Goal: Information Seeking & Learning: Check status

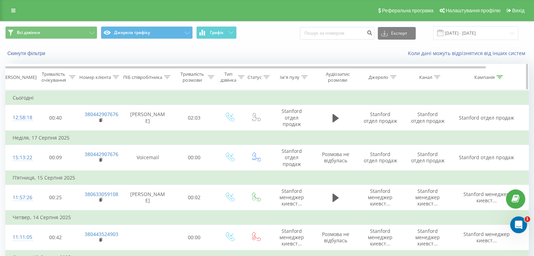
click at [499, 79] on div at bounding box center [499, 77] width 6 height 6
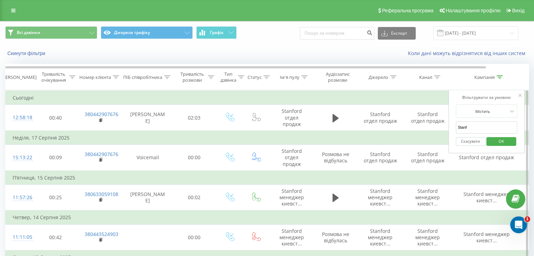
click at [479, 127] on input "Stanf" at bounding box center [486, 127] width 62 height 12
click button "OK" at bounding box center [501, 141] width 30 height 9
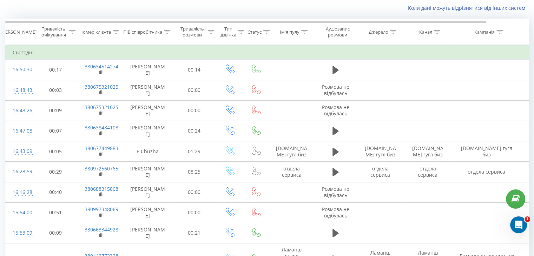
scroll to position [33, 0]
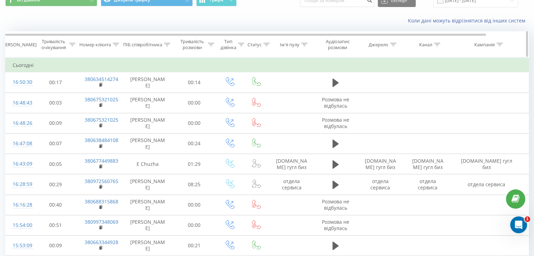
click at [391, 44] on icon at bounding box center [393, 45] width 6 height 4
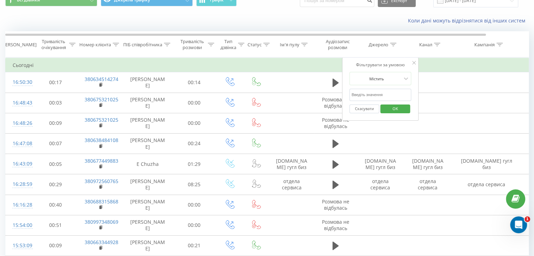
click at [361, 95] on input "text" at bounding box center [380, 95] width 62 height 12
click at [388, 112] on span "OK" at bounding box center [395, 108] width 20 height 11
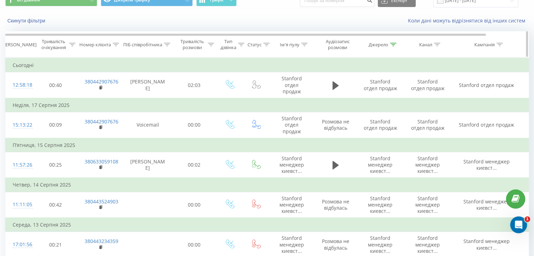
click at [393, 42] on div at bounding box center [393, 45] width 6 height 6
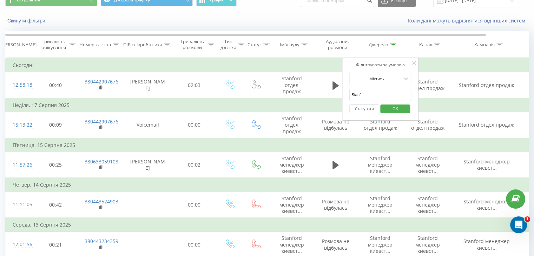
click at [363, 89] on input "Stanf" at bounding box center [380, 95] width 62 height 12
type input "S"
click at [400, 111] on span "OK" at bounding box center [395, 108] width 20 height 11
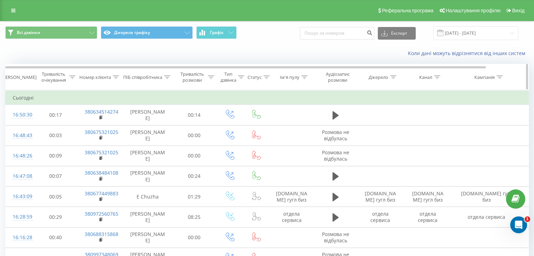
click at [300, 75] on div "Ім'я пулу" at bounding box center [294, 77] width 28 height 6
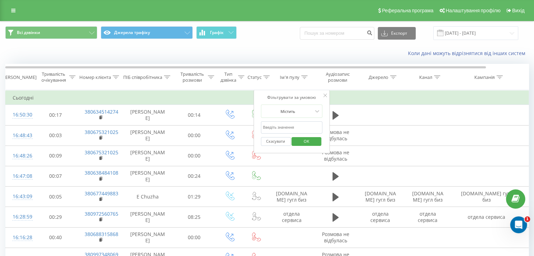
click at [280, 125] on input "text" at bounding box center [292, 127] width 62 height 12
type input "Stanf"
click at [310, 139] on span "OK" at bounding box center [306, 141] width 20 height 11
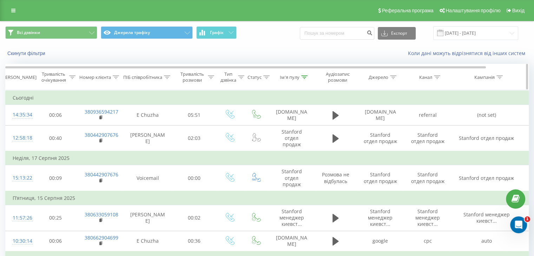
click at [436, 77] on icon at bounding box center [437, 77] width 6 height 4
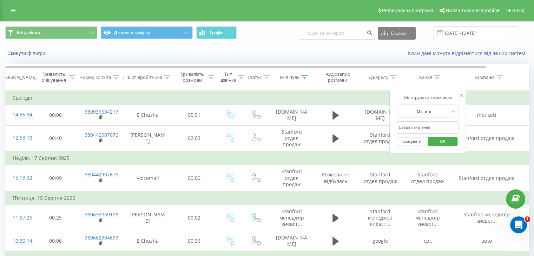
click at [415, 123] on input "text" at bounding box center [427, 127] width 62 height 12
type input "Stanf"
click at [304, 77] on icon at bounding box center [304, 77] width 6 height 4
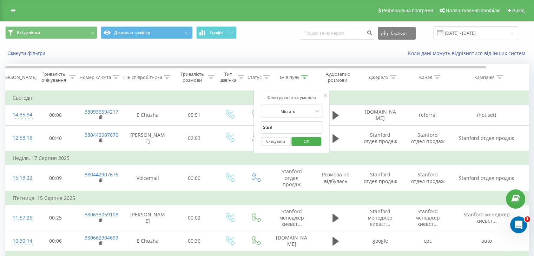
click at [288, 131] on input "Stanf" at bounding box center [292, 127] width 62 height 12
type input "S"
click at [313, 138] on span "OK" at bounding box center [306, 141] width 20 height 11
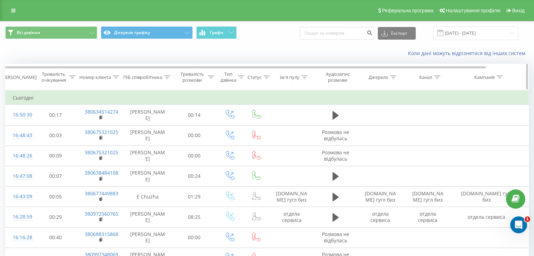
click at [438, 78] on icon at bounding box center [437, 77] width 6 height 4
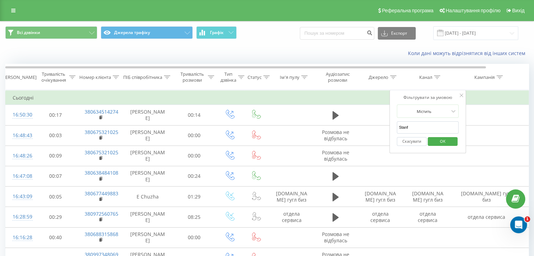
click at [444, 144] on span "OK" at bounding box center [443, 141] width 20 height 11
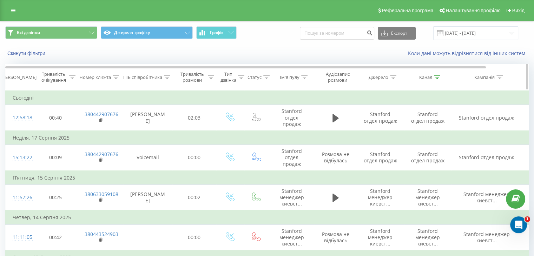
click at [434, 77] on icon at bounding box center [437, 77] width 6 height 4
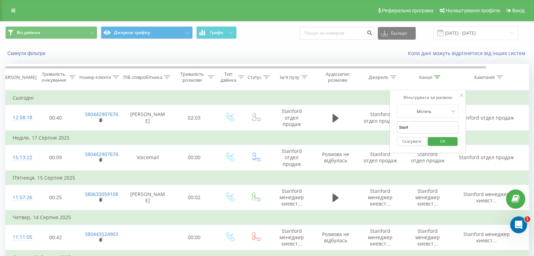
click at [414, 128] on input "Stanf" at bounding box center [427, 127] width 62 height 12
click at [446, 147] on div "Скасувати OK" at bounding box center [427, 142] width 62 height 16
click at [448, 140] on span "OK" at bounding box center [443, 141] width 20 height 11
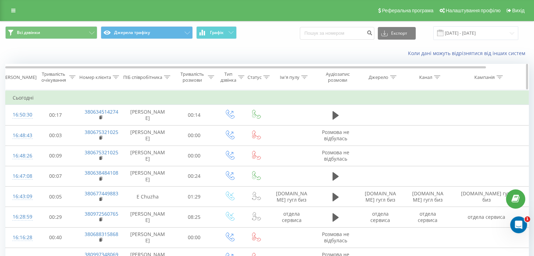
click at [240, 76] on icon at bounding box center [241, 77] width 6 height 4
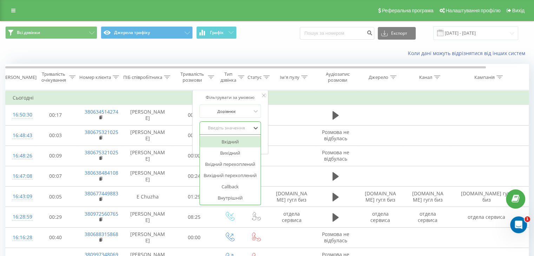
click at [238, 128] on div "Введіть значення" at bounding box center [226, 128] width 50 height 6
click at [228, 145] on div "Вхідний" at bounding box center [230, 141] width 61 height 11
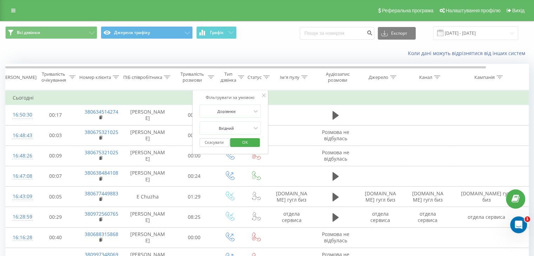
click at [242, 145] on span "OK" at bounding box center [245, 142] width 20 height 11
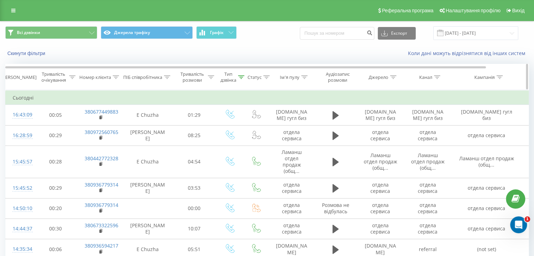
click at [437, 76] on icon at bounding box center [437, 77] width 6 height 4
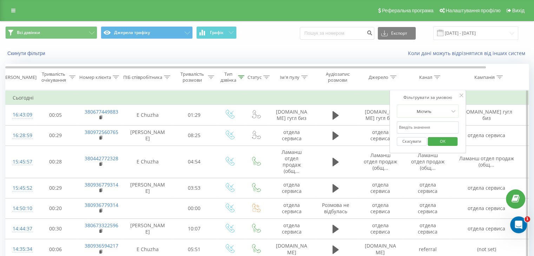
click at [416, 133] on input "text" at bounding box center [427, 127] width 62 height 12
click at [433, 142] on span "OK" at bounding box center [443, 141] width 20 height 11
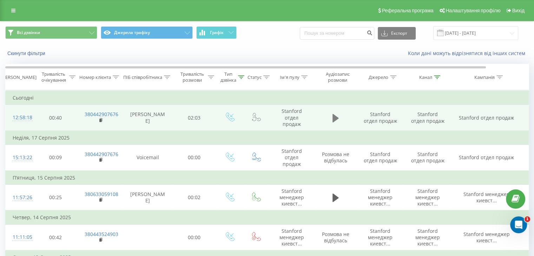
click at [339, 118] on button at bounding box center [335, 118] width 11 height 11
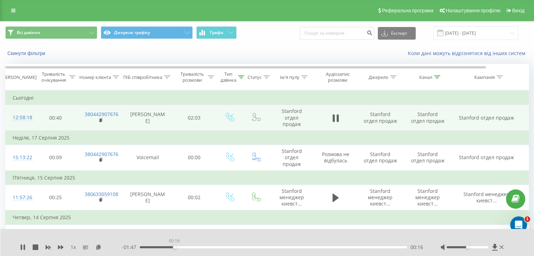
click at [174, 247] on div "00:16" at bounding box center [273, 247] width 267 height 2
click at [477, 246] on div at bounding box center [467, 247] width 42 height 2
click at [486, 247] on div at bounding box center [467, 247] width 42 height 2
click at [148, 248] on div "00:03" at bounding box center [273, 247] width 267 height 2
click at [488, 248] on div at bounding box center [472, 247] width 65 height 7
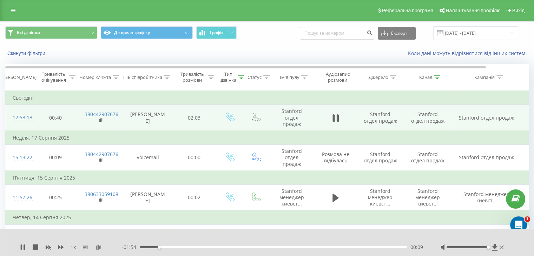
click at [487, 246] on div at bounding box center [467, 247] width 42 height 2
click at [151, 247] on div "00:05" at bounding box center [273, 247] width 267 height 2
click at [337, 121] on icon at bounding box center [337, 118] width 2 height 8
click at [436, 76] on icon at bounding box center [437, 77] width 6 height 4
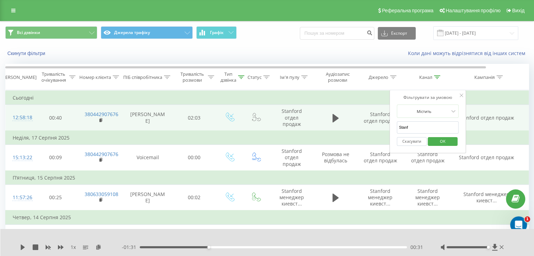
click at [410, 128] on input "Stanf" at bounding box center [427, 127] width 62 height 12
type input "S"
click at [436, 142] on span "OK" at bounding box center [443, 141] width 20 height 11
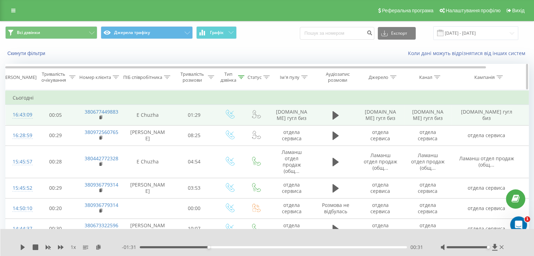
drag, startPoint x: 458, startPoint y: 69, endPoint x: 508, endPoint y: 70, distance: 50.2
click at [473, 70] on th "Кампанія" at bounding box center [486, 77] width 70 height 26
drag, startPoint x: 508, startPoint y: 70, endPoint x: 532, endPoint y: 72, distance: 23.6
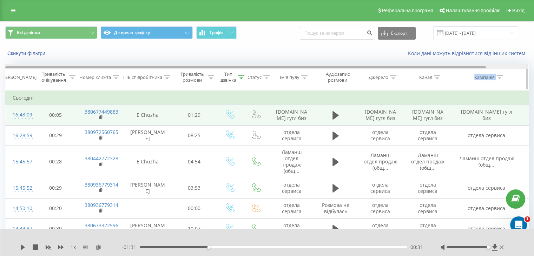
click at [477, 66] on div at bounding box center [245, 67] width 480 height 2
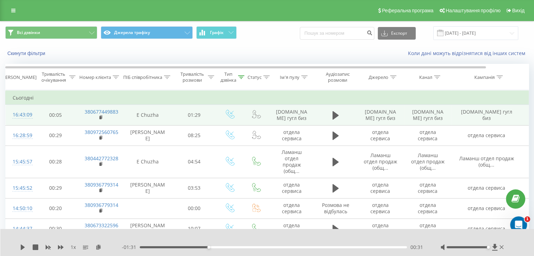
click at [307, 46] on div "Скинути фільтри Коли дані можуть відрізнятися вiд інших систем" at bounding box center [266, 53] width 533 height 17
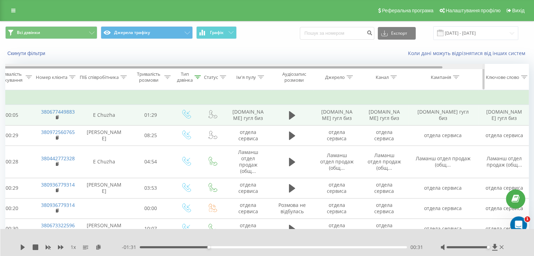
scroll to position [0, 45]
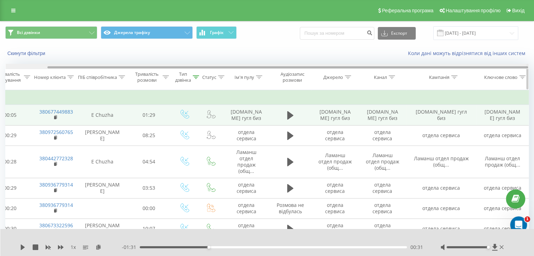
drag, startPoint x: 382, startPoint y: 68, endPoint x: 514, endPoint y: 76, distance: 131.5
click at [514, 76] on div "Дата дзвінка Тривалість очікування Номер клієнта ПІБ співробітника Тривалість р…" at bounding box center [266, 77] width 523 height 26
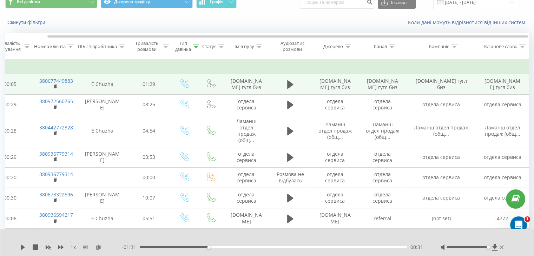
scroll to position [0, 0]
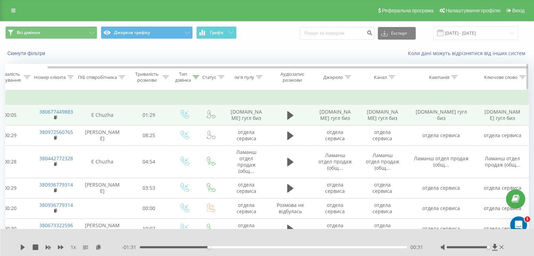
drag, startPoint x: 519, startPoint y: 72, endPoint x: 521, endPoint y: 75, distance: 3.9
click at [521, 75] on th "Ключове слово" at bounding box center [502, 77] width 53 height 26
click at [521, 75] on icon at bounding box center [522, 77] width 6 height 4
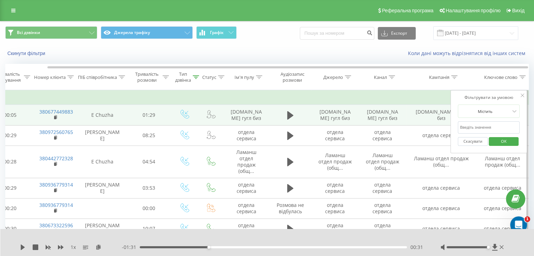
click at [478, 127] on input "text" at bounding box center [488, 127] width 62 height 12
type input "Stanf"
click at [498, 142] on span "OK" at bounding box center [504, 141] width 20 height 11
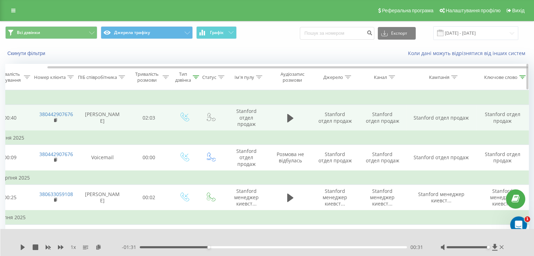
click at [199, 76] on span "Статус" at bounding box center [212, 77] width 26 height 6
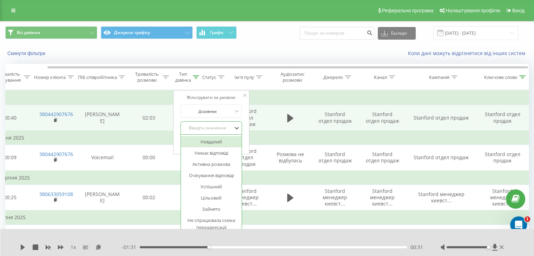
click at [215, 130] on div "Введіть значення" at bounding box center [207, 128] width 50 height 6
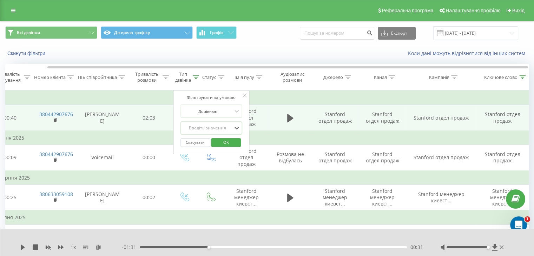
click at [215, 130] on div "Введіть значення" at bounding box center [207, 128] width 50 height 6
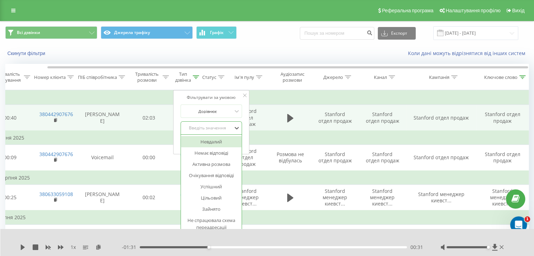
click at [215, 130] on div "Введіть значення" at bounding box center [207, 128] width 50 height 6
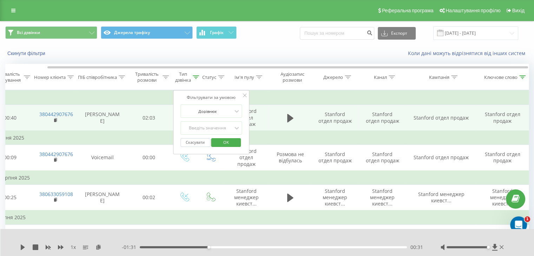
click at [245, 94] on icon at bounding box center [245, 96] width 4 height 4
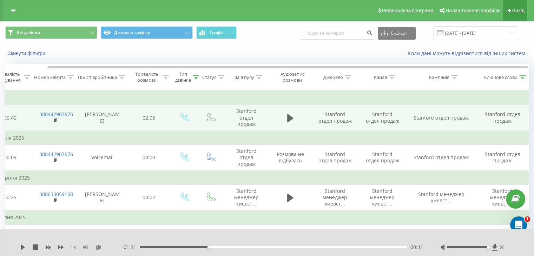
click at [519, 14] on link "Вихід" at bounding box center [515, 10] width 24 height 21
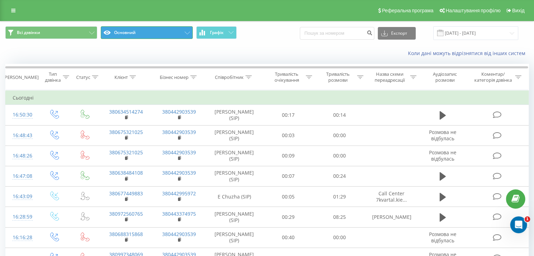
click at [137, 33] on button "Основний" at bounding box center [147, 32] width 92 height 13
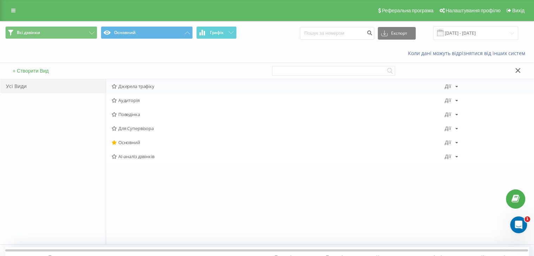
click at [147, 84] on span "Джерела трафіку" at bounding box center [278, 86] width 333 height 5
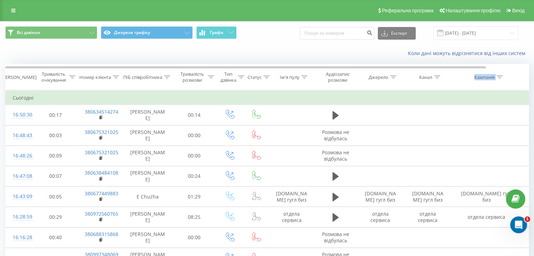
drag, startPoint x: 458, startPoint y: 70, endPoint x: 539, endPoint y: 66, distance: 80.4
click at [534, 66] on html "perfect-group.ua Проекти perfect-group.ua flylights.com.ua terracotta.kiev.ua Д…" at bounding box center [267, 128] width 534 height 256
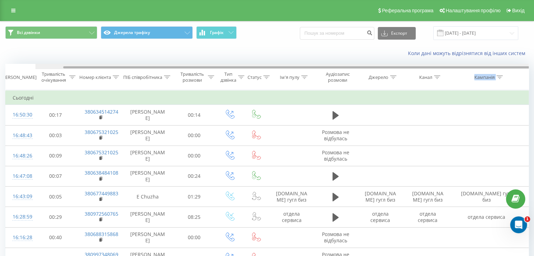
scroll to position [0, 45]
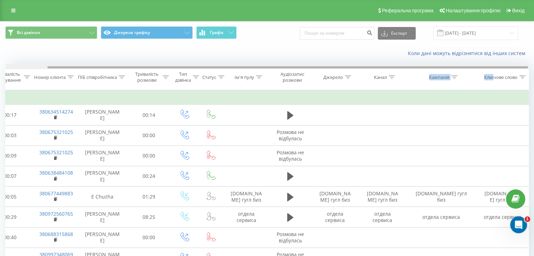
drag, startPoint x: 469, startPoint y: 67, endPoint x: 539, endPoint y: 63, distance: 69.9
click at [534, 63] on html "perfect-group.ua Проекти perfect-group.ua flylights.com.ua terracotta.kiev.ua Д…" at bounding box center [267, 128] width 534 height 256
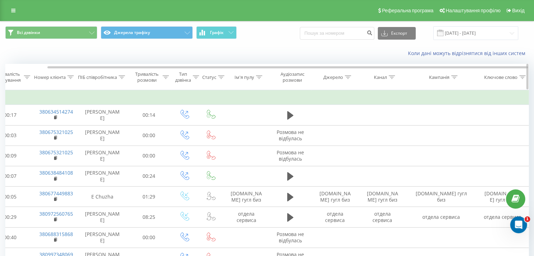
click at [521, 78] on icon at bounding box center [522, 77] width 6 height 4
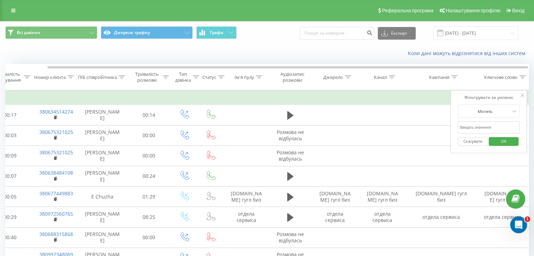
click at [475, 131] on input "text" at bounding box center [488, 127] width 62 height 12
click at [498, 145] on span "OK" at bounding box center [504, 141] width 20 height 11
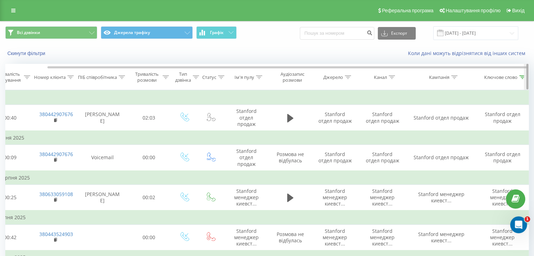
click at [524, 78] on div at bounding box center [525, 77] width 5 height 26
click at [521, 77] on icon at bounding box center [522, 77] width 6 height 4
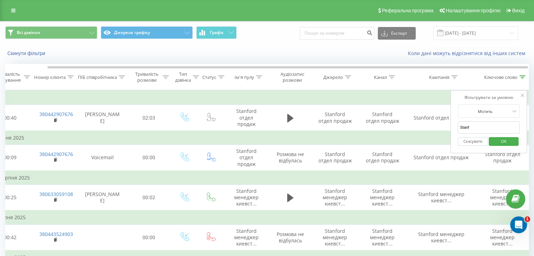
click at [480, 128] on input "Stanf" at bounding box center [488, 127] width 62 height 12
type input "S"
click at [499, 142] on span "OK" at bounding box center [504, 141] width 20 height 11
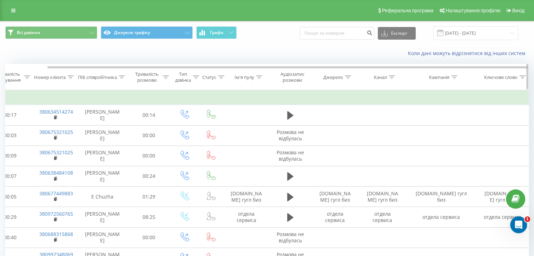
click at [199, 76] on span "Статус" at bounding box center [212, 77] width 26 height 6
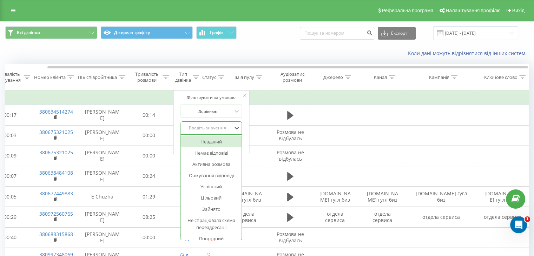
click at [197, 128] on div "Введіть значення" at bounding box center [207, 128] width 50 height 6
click at [207, 114] on div "Дорівнює" at bounding box center [207, 111] width 51 height 11
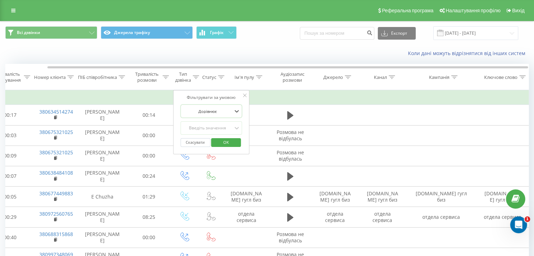
click at [207, 114] on div "Дорівнює" at bounding box center [207, 111] width 51 height 11
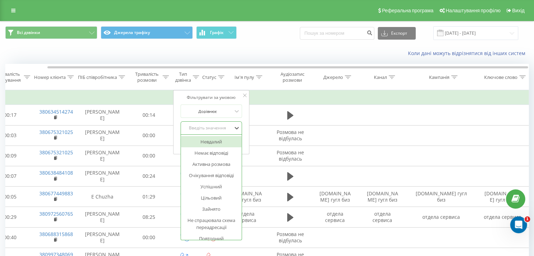
click at [205, 132] on div "Введіть значення" at bounding box center [207, 128] width 51 height 11
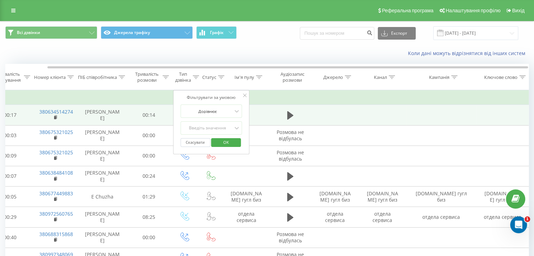
click at [369, 118] on td at bounding box center [382, 115] width 47 height 20
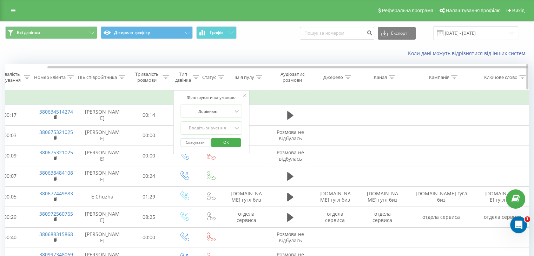
click at [185, 71] on div "Тип дзвінка" at bounding box center [183, 77] width 16 height 12
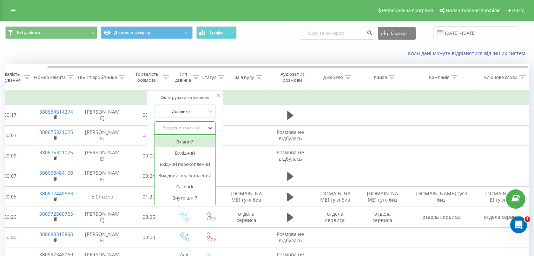
click at [181, 129] on div "Введіть значення" at bounding box center [181, 128] width 50 height 6
click at [187, 144] on div "Вхідний" at bounding box center [184, 141] width 61 height 11
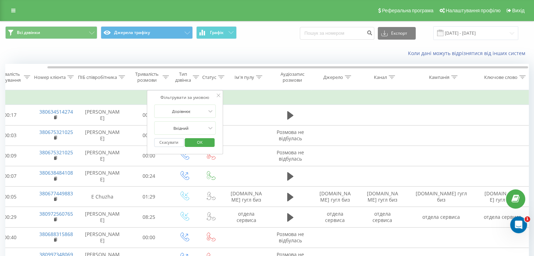
click at [204, 141] on span "OK" at bounding box center [200, 142] width 20 height 11
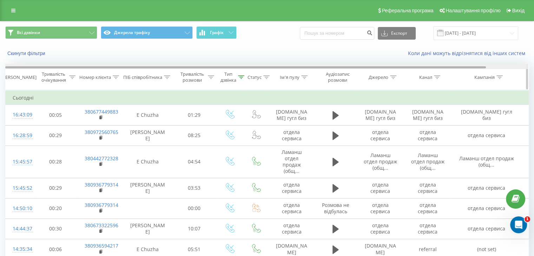
drag, startPoint x: 368, startPoint y: 66, endPoint x: 250, endPoint y: 80, distance: 119.0
click at [250, 80] on div "Дата дзвінка Тривалість очікування Номер клієнта ПІБ співробітника Тривалість р…" at bounding box center [266, 77] width 523 height 26
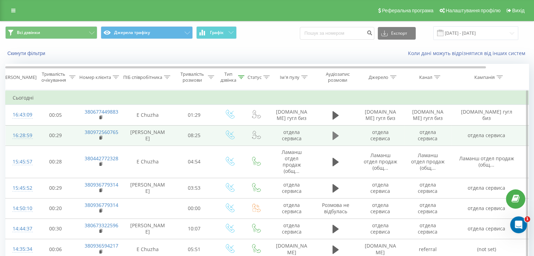
click at [338, 134] on icon at bounding box center [335, 136] width 6 height 10
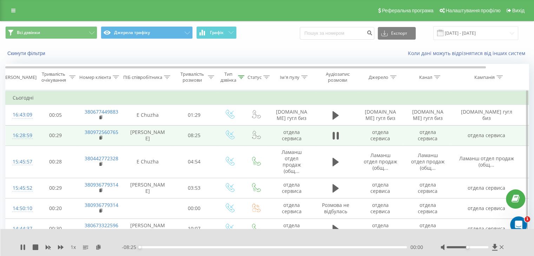
click at [481, 249] on div at bounding box center [472, 247] width 65 height 7
click at [482, 247] on div at bounding box center [467, 247] width 42 height 2
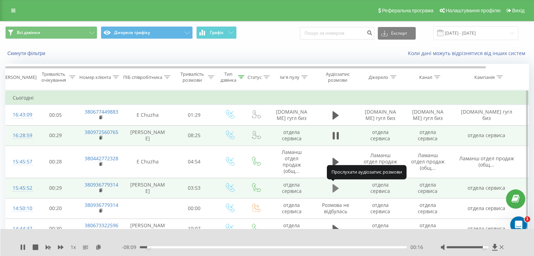
click at [334, 188] on icon at bounding box center [335, 188] width 6 height 8
click at [339, 186] on button at bounding box center [335, 188] width 11 height 11
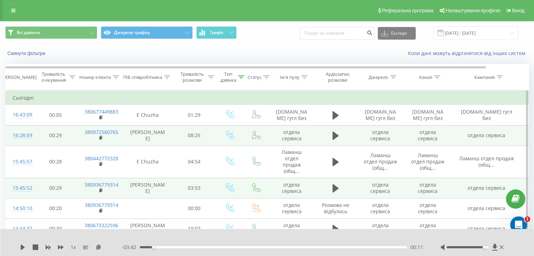
click at [339, 186] on button at bounding box center [335, 188] width 11 height 11
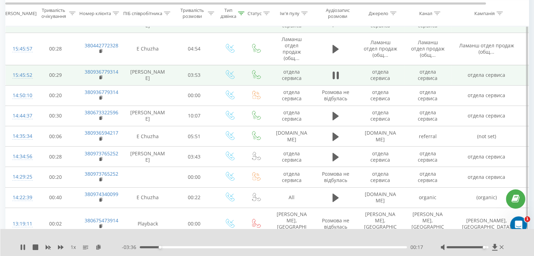
scroll to position [114, 0]
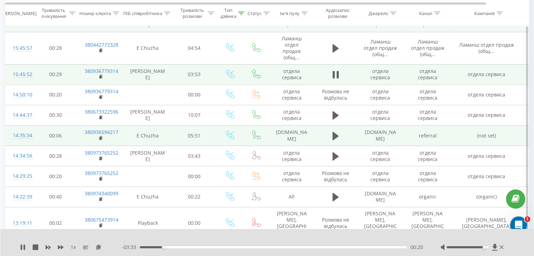
click at [333, 129] on td at bounding box center [335, 136] width 42 height 20
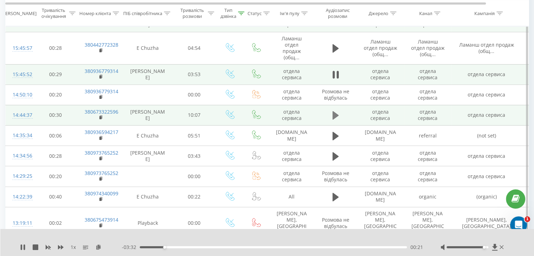
click at [334, 112] on icon at bounding box center [335, 115] width 6 height 8
click at [332, 113] on icon at bounding box center [333, 116] width 2 height 8
click at [333, 73] on icon at bounding box center [335, 75] width 6 height 8
click at [333, 73] on icon at bounding box center [333, 75] width 2 height 8
click at [336, 115] on icon at bounding box center [335, 115] width 6 height 8
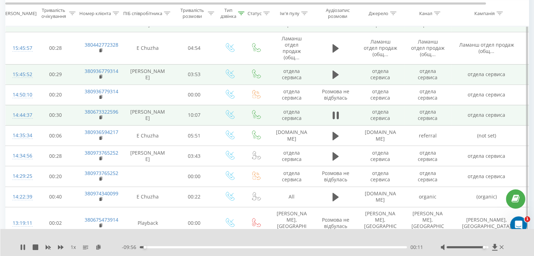
click at [336, 115] on icon at bounding box center [335, 116] width 6 height 10
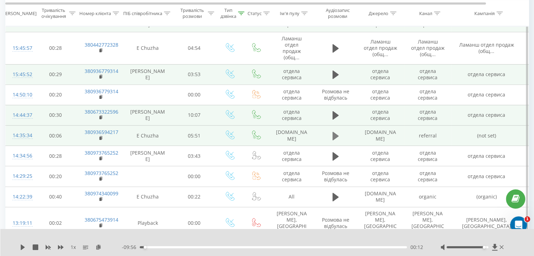
click at [334, 140] on button at bounding box center [335, 136] width 11 height 11
click at [331, 136] on button at bounding box center [335, 136] width 11 height 11
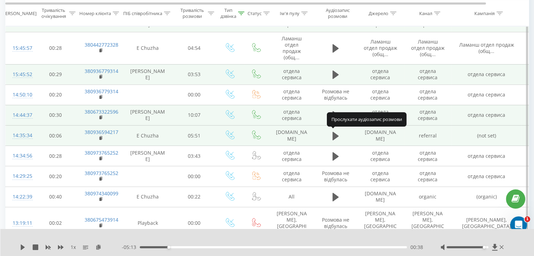
click at [331, 136] on button at bounding box center [335, 136] width 11 height 11
click at [332, 135] on icon at bounding box center [335, 136] width 6 height 10
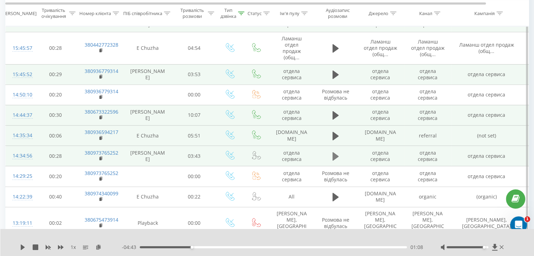
click at [332, 153] on icon at bounding box center [335, 156] width 6 height 8
click at [332, 153] on icon at bounding box center [333, 157] width 2 height 8
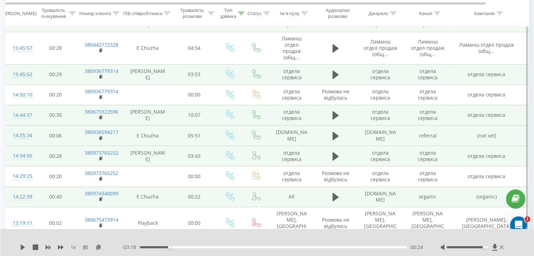
click at [329, 198] on td at bounding box center [335, 197] width 42 height 20
click at [333, 198] on icon at bounding box center [335, 197] width 6 height 8
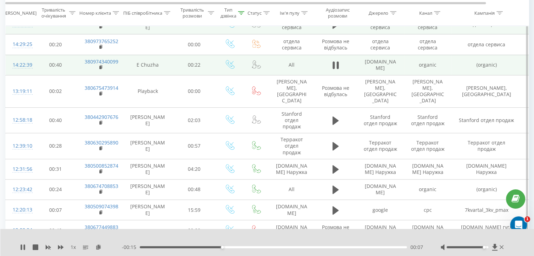
scroll to position [247, 0]
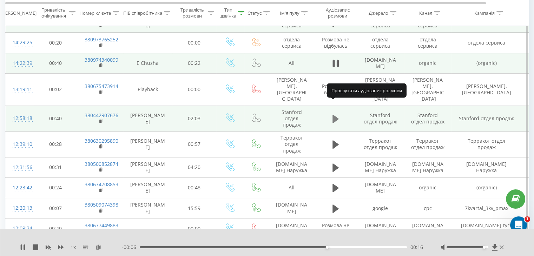
click at [333, 115] on icon at bounding box center [335, 119] width 6 height 8
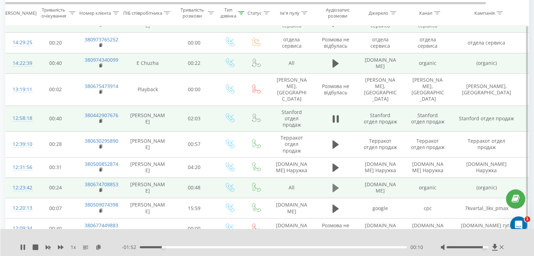
click at [334, 184] on icon at bounding box center [335, 188] width 6 height 8
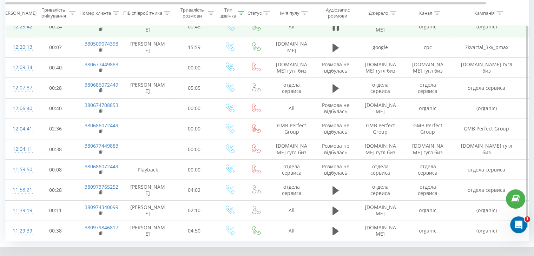
scroll to position [414, 0]
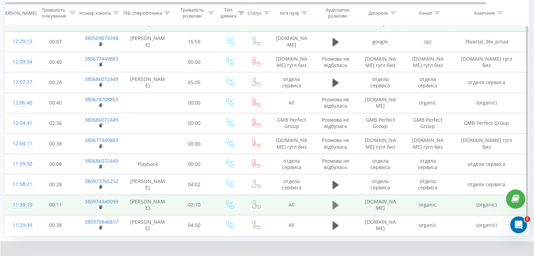
click at [335, 200] on icon at bounding box center [335, 205] width 6 height 10
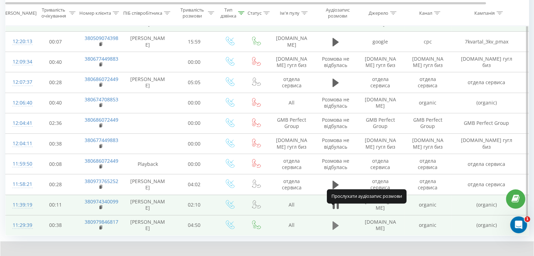
click at [333, 221] on icon at bounding box center [335, 225] width 6 height 8
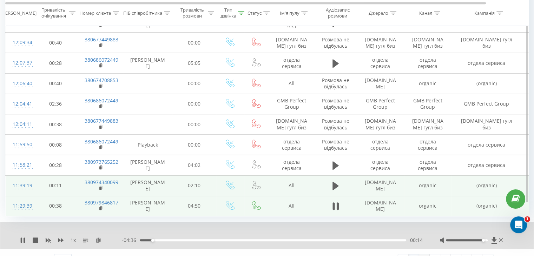
click at [423, 254] on link "2" at bounding box center [424, 259] width 11 height 10
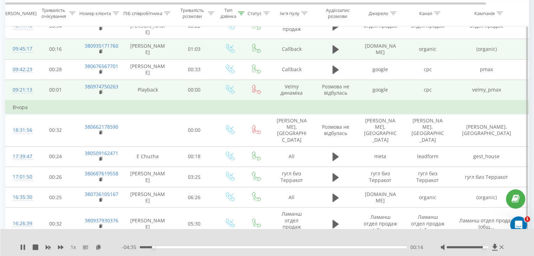
scroll to position [46, 0]
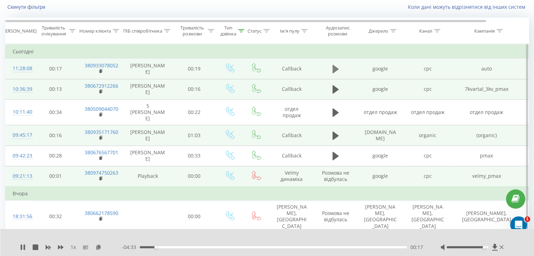
click at [334, 67] on icon at bounding box center [335, 69] width 6 height 8
click at [334, 67] on icon at bounding box center [333, 69] width 2 height 8
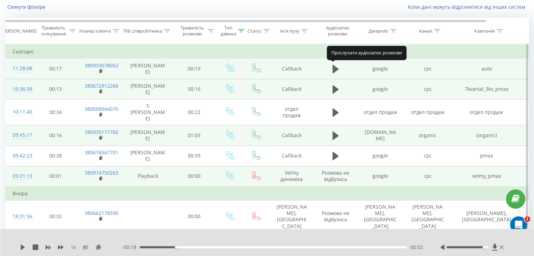
click at [334, 67] on icon at bounding box center [335, 69] width 6 height 8
click at [334, 67] on icon at bounding box center [333, 69] width 2 height 8
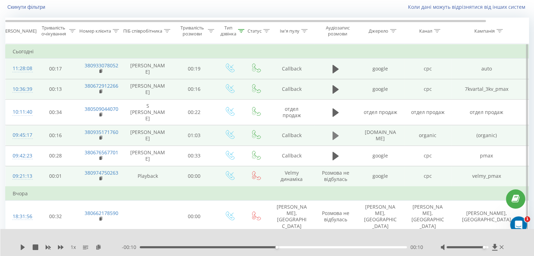
click at [336, 132] on icon at bounding box center [335, 136] width 6 height 8
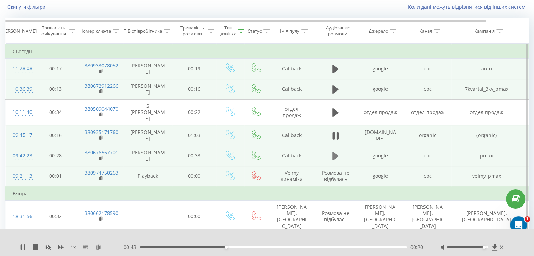
click at [334, 152] on icon at bounding box center [335, 156] width 6 height 8
click at [334, 152] on icon at bounding box center [333, 156] width 2 height 8
click at [242, 34] on div "Тип дзвінка" at bounding box center [232, 31] width 24 height 12
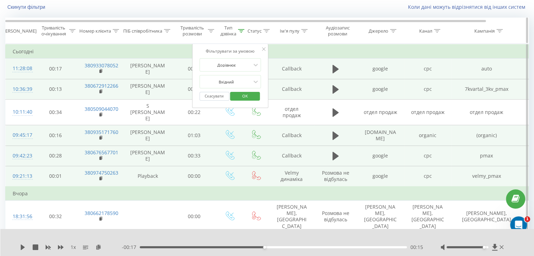
click at [241, 29] on icon at bounding box center [241, 31] width 6 height 4
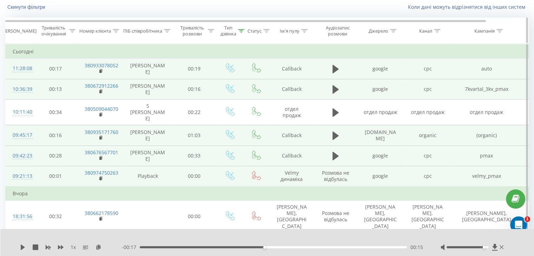
click at [241, 31] on icon at bounding box center [241, 31] width 6 height 4
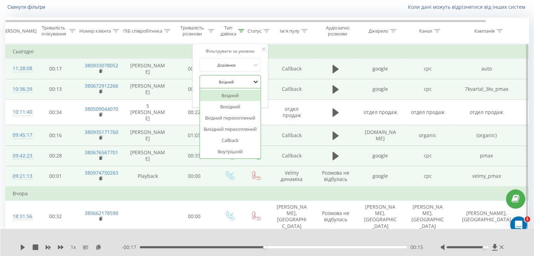
click at [256, 79] on icon at bounding box center [255, 81] width 7 height 7
click at [234, 141] on div "Callback" at bounding box center [230, 140] width 61 height 11
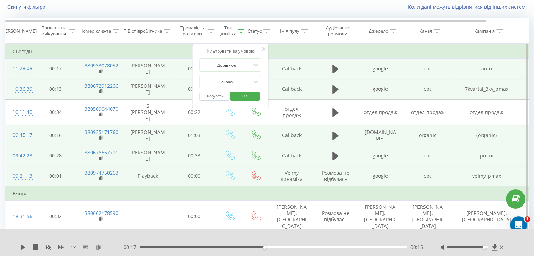
click at [250, 99] on span "OK" at bounding box center [245, 96] width 20 height 11
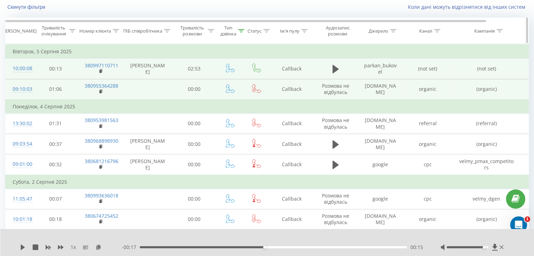
click at [501, 33] on div at bounding box center [499, 31] width 6 height 6
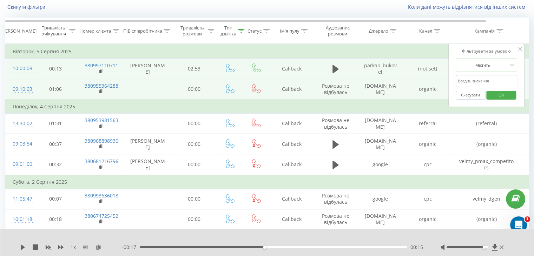
click at [476, 80] on input "text" at bounding box center [486, 81] width 62 height 12
type input "Stanf"
click at [496, 97] on span "OK" at bounding box center [501, 94] width 20 height 11
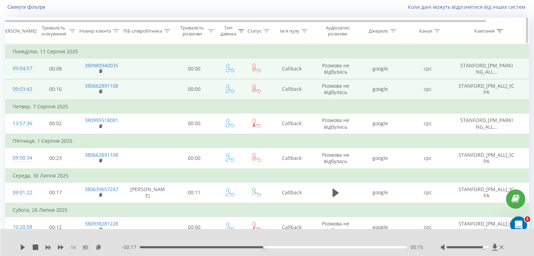
click at [242, 33] on div at bounding box center [241, 31] width 6 height 6
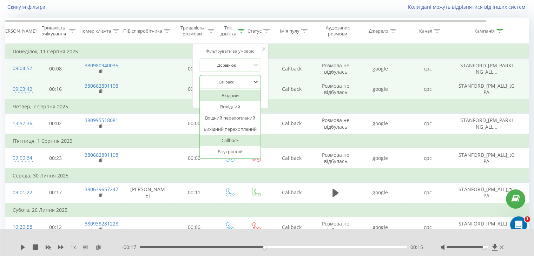
click at [234, 84] on div at bounding box center [226, 82] width 50 height 7
click at [234, 91] on div "Вхідний" at bounding box center [230, 95] width 61 height 11
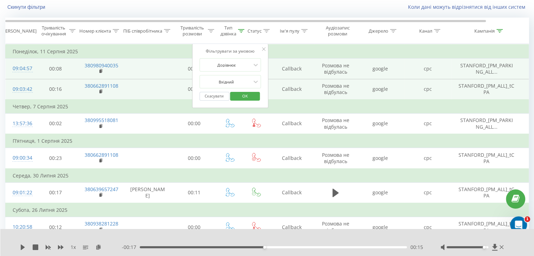
click at [238, 97] on span "OK" at bounding box center [245, 96] width 20 height 11
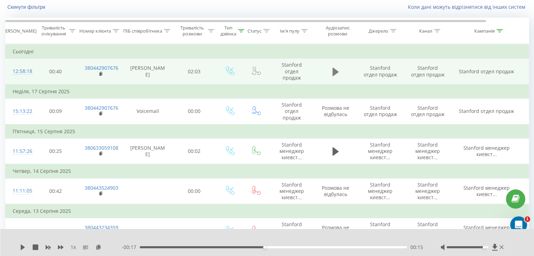
click at [335, 74] on icon at bounding box center [335, 72] width 6 height 10
click at [238, 28] on div at bounding box center [241, 31] width 6 height 6
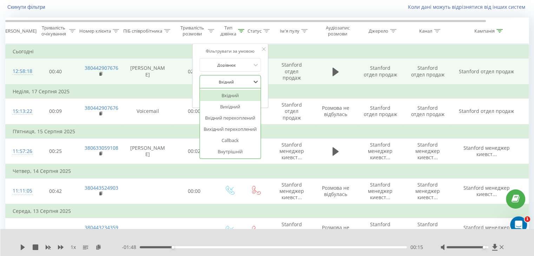
click at [245, 82] on div at bounding box center [226, 82] width 50 height 7
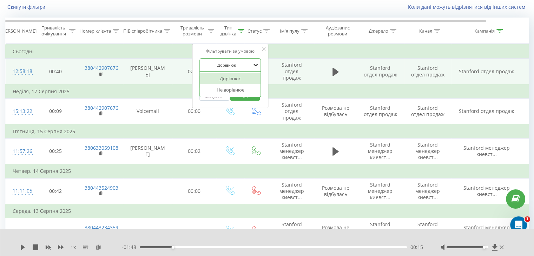
click at [258, 63] on icon at bounding box center [255, 64] width 7 height 7
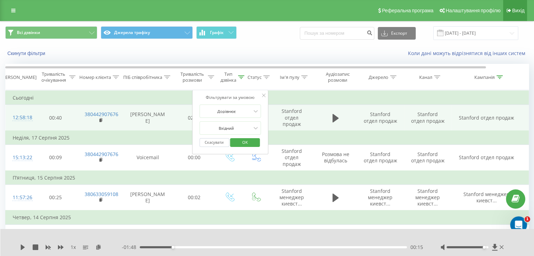
click at [517, 11] on span "Вихід" at bounding box center [518, 11] width 12 height 6
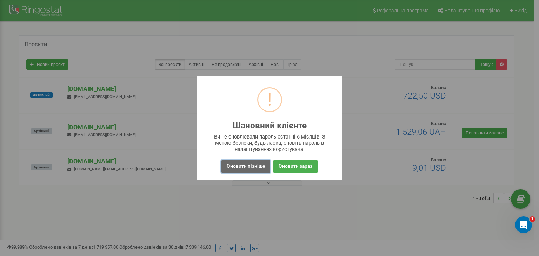
click at [234, 168] on button "Оновити пізніше" at bounding box center [245, 166] width 49 height 13
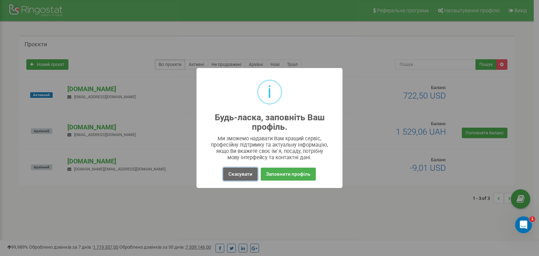
click at [234, 176] on button "Скасувати" at bounding box center [240, 174] width 34 height 13
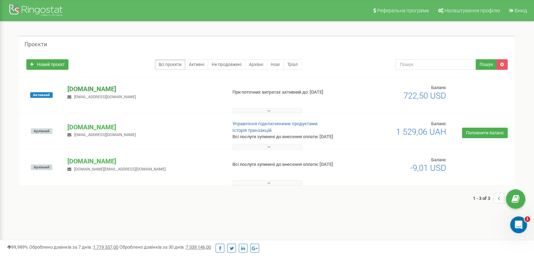
click at [97, 88] on p "[DOMAIN_NAME]" at bounding box center [143, 89] width 153 height 9
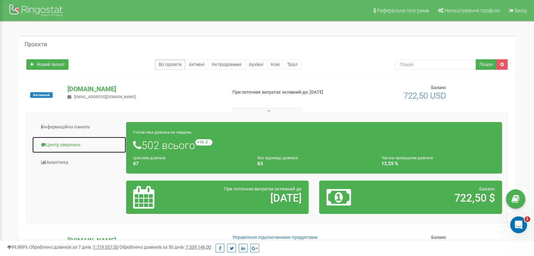
click at [74, 145] on link "Центр звернень" at bounding box center [79, 144] width 94 height 17
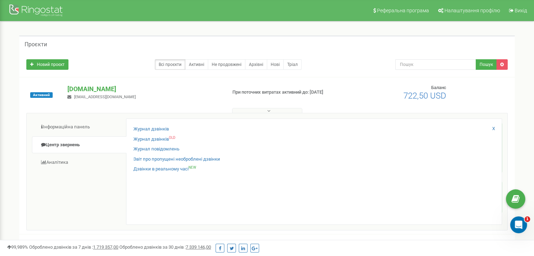
click at [144, 132] on div "Журнал дзвінків" at bounding box center [313, 131] width 361 height 10
click at [147, 131] on link "Журнал дзвінків" at bounding box center [150, 129] width 35 height 7
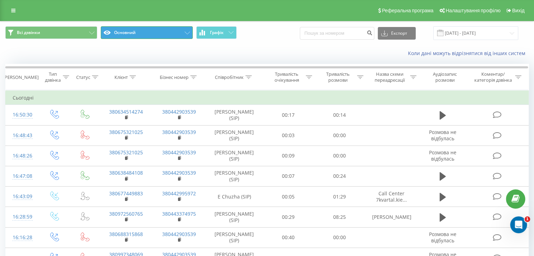
click at [157, 28] on button "Основний" at bounding box center [147, 32] width 92 height 13
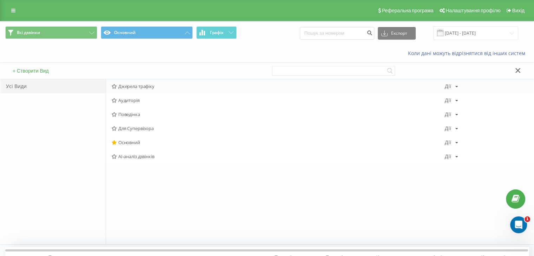
click at [131, 85] on span "Джерела трафіку" at bounding box center [278, 86] width 333 height 5
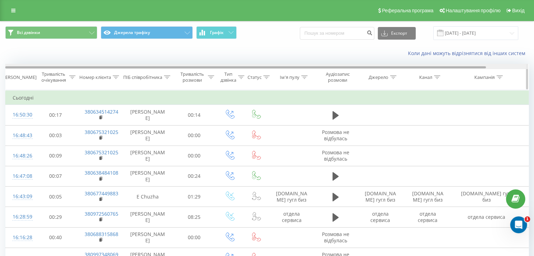
scroll to position [0, 45]
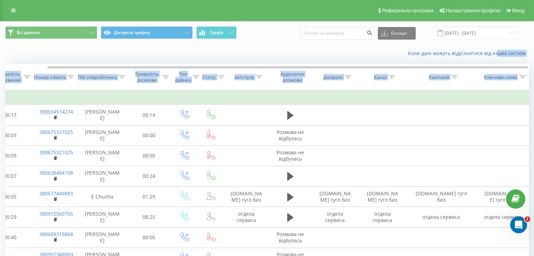
drag, startPoint x: 468, startPoint y: 65, endPoint x: 499, endPoint y: 60, distance: 30.8
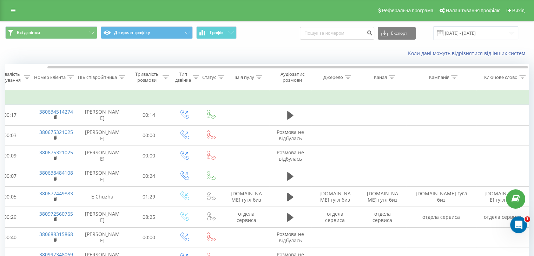
click at [381, 59] on div "Коли дані можуть відрізнятися вiд інших систем" at bounding box center [266, 53] width 533 height 17
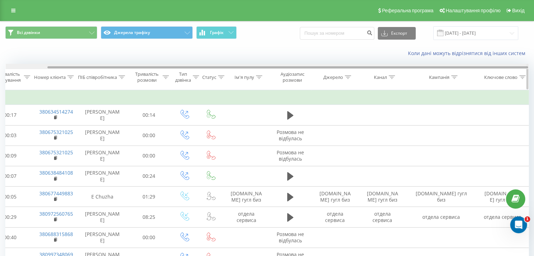
drag, startPoint x: 372, startPoint y: 66, endPoint x: 428, endPoint y: 67, distance: 56.5
click at [428, 67] on div at bounding box center [287, 67] width 480 height 2
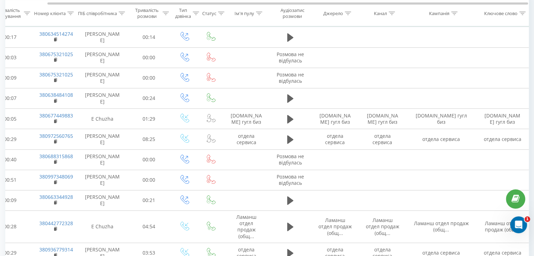
scroll to position [0, 0]
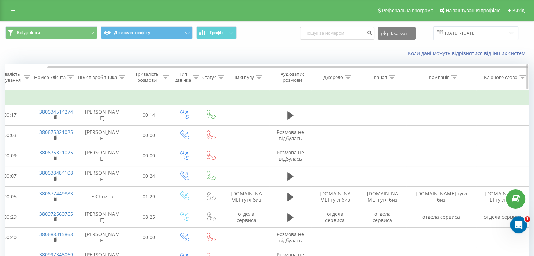
click at [453, 77] on icon at bounding box center [454, 77] width 6 height 4
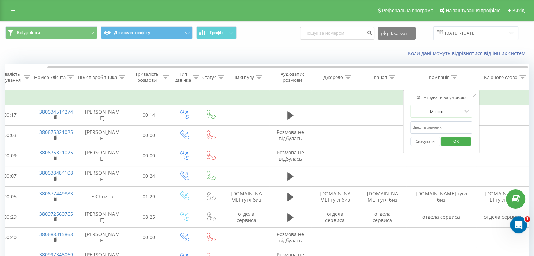
click at [434, 127] on input "text" at bounding box center [441, 127] width 62 height 12
click at [450, 141] on span "OK" at bounding box center [456, 141] width 20 height 11
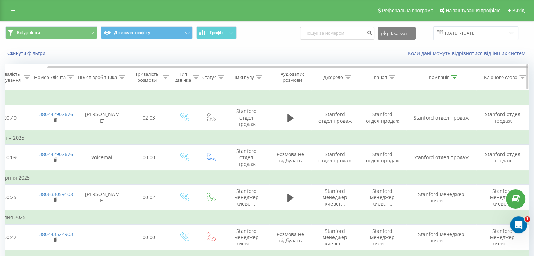
click at [455, 77] on icon at bounding box center [454, 77] width 6 height 4
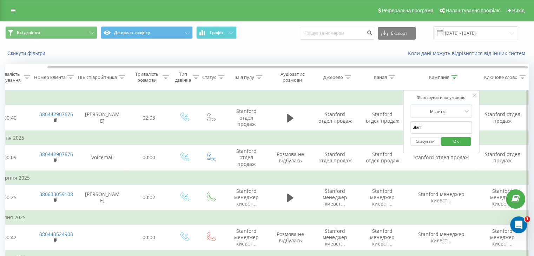
click at [432, 127] on input "Stanf" at bounding box center [441, 127] width 62 height 12
type input "S"
click at [459, 140] on span "OK" at bounding box center [456, 141] width 20 height 11
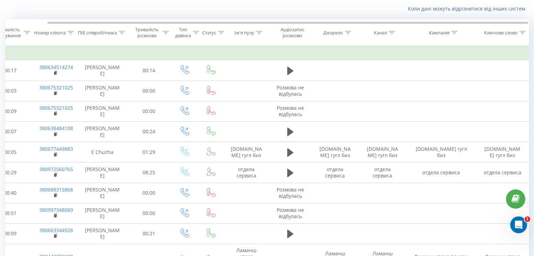
scroll to position [36, 0]
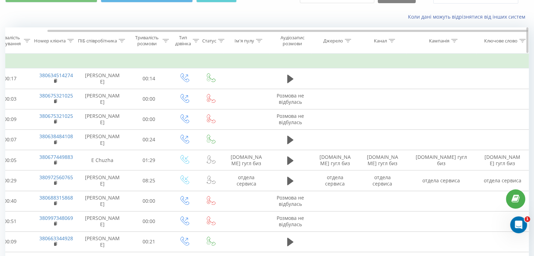
click at [520, 40] on icon at bounding box center [522, 41] width 6 height 4
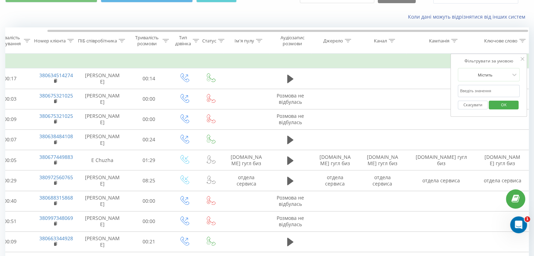
click at [474, 94] on input "text" at bounding box center [488, 91] width 62 height 12
click at [501, 104] on span "OK" at bounding box center [504, 104] width 20 height 11
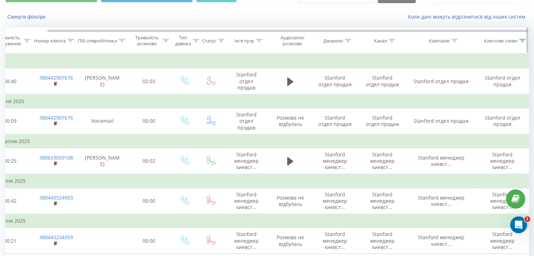
click at [521, 41] on icon at bounding box center [522, 41] width 6 height 4
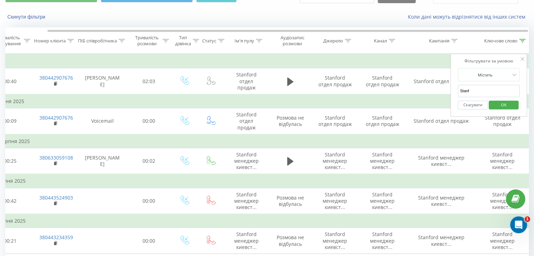
click at [485, 89] on input "Stanf" at bounding box center [488, 91] width 62 height 12
type input "S"
click at [504, 104] on span "OK" at bounding box center [504, 104] width 20 height 11
